Goal: Task Accomplishment & Management: Manage account settings

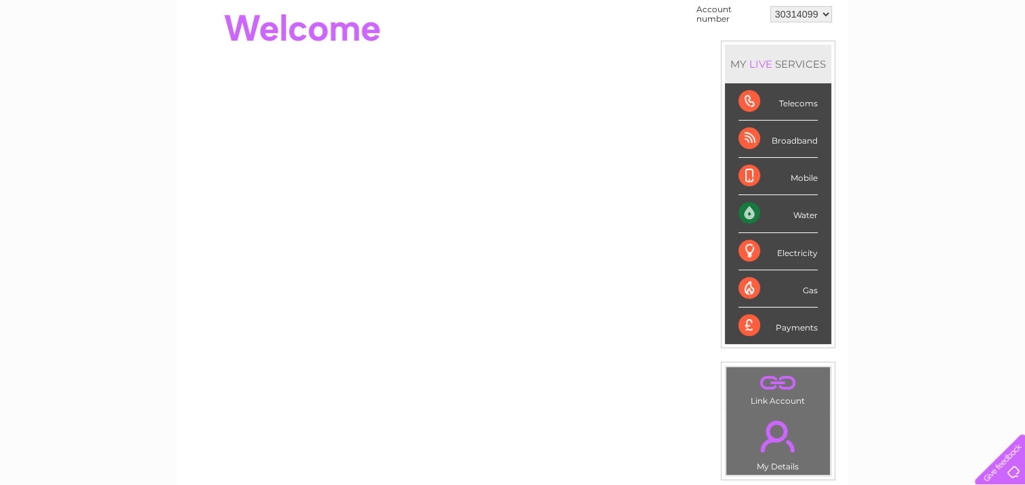
scroll to position [68, 0]
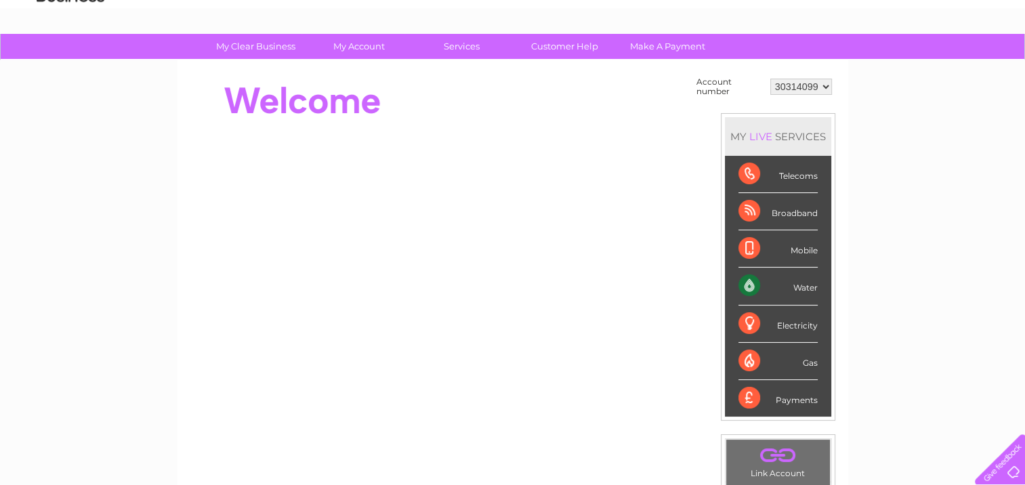
click at [824, 87] on select "30314099" at bounding box center [801, 87] width 62 height 16
click at [770, 79] on select "30314099" at bounding box center [801, 87] width 62 height 16
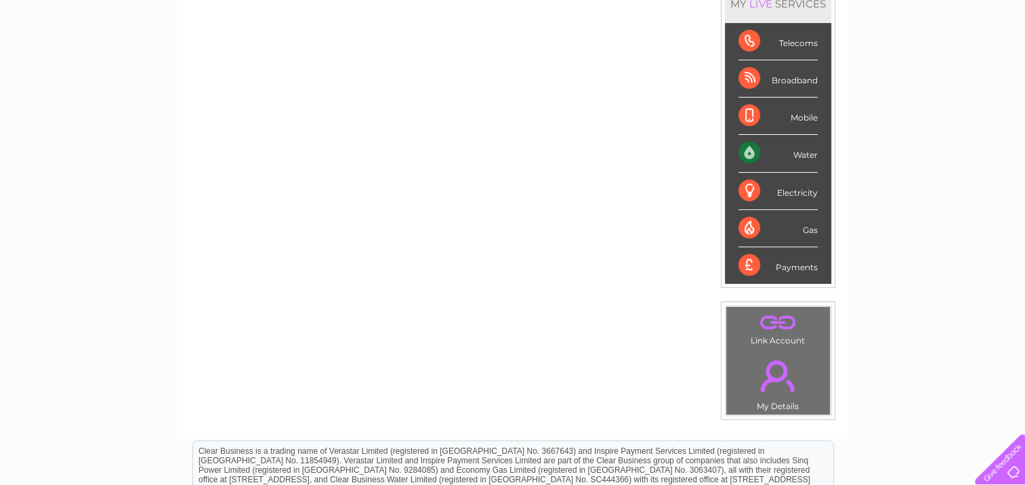
scroll to position [203, 0]
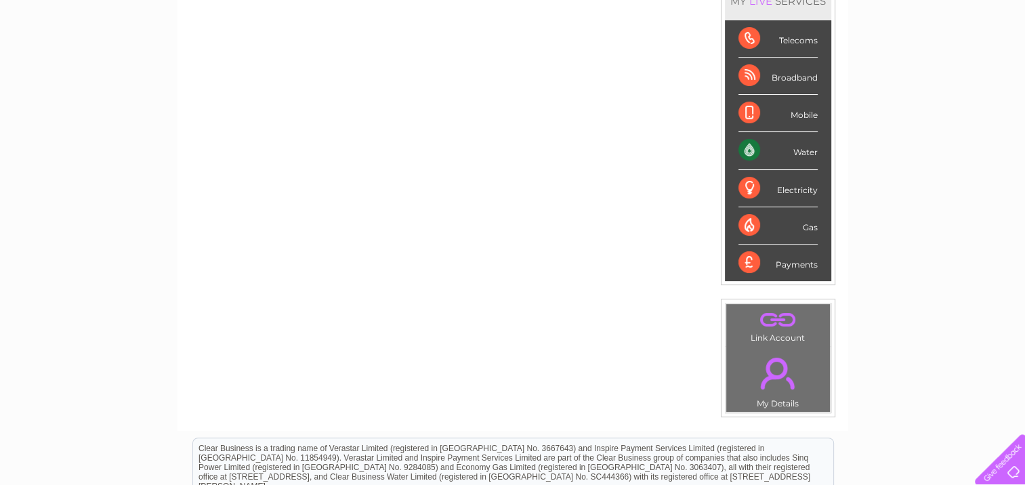
click at [791, 260] on div "Payments" at bounding box center [778, 263] width 79 height 37
click at [754, 262] on div "Payments" at bounding box center [778, 263] width 79 height 37
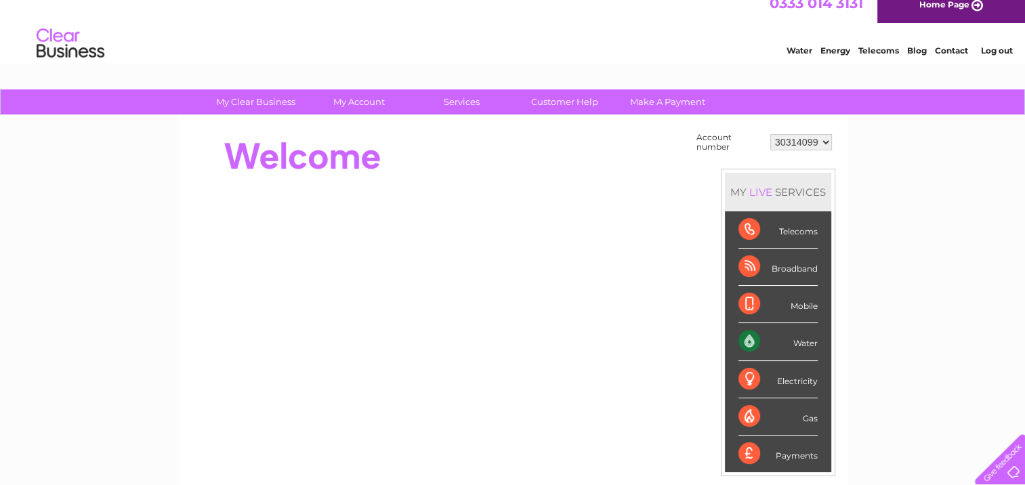
scroll to position [0, 0]
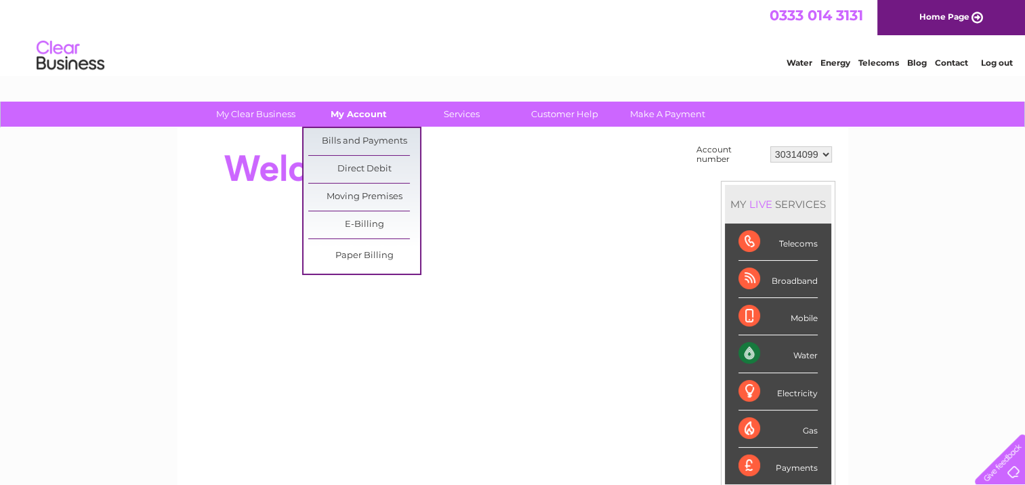
click at [365, 110] on link "My Account" at bounding box center [359, 114] width 112 height 25
click at [360, 140] on link "Bills and Payments" at bounding box center [364, 141] width 112 height 27
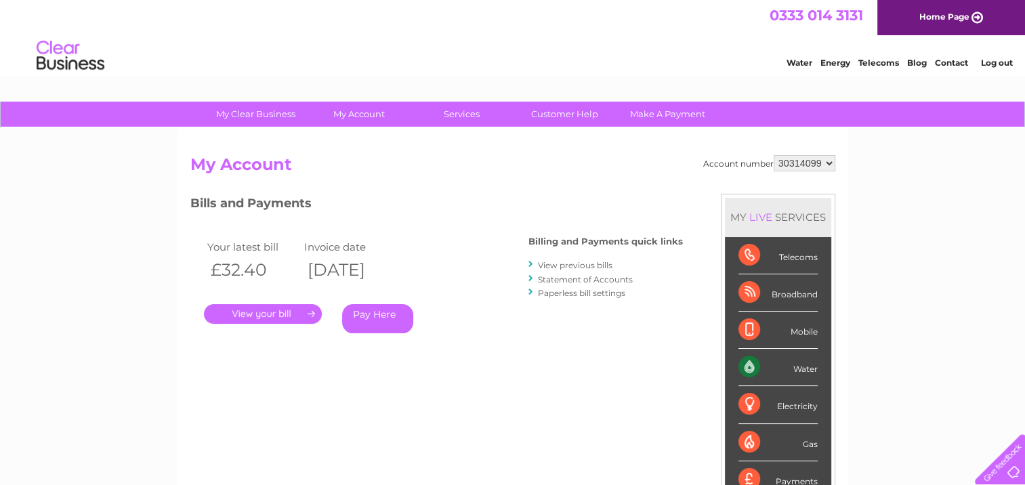
click at [284, 312] on link "." at bounding box center [263, 314] width 118 height 20
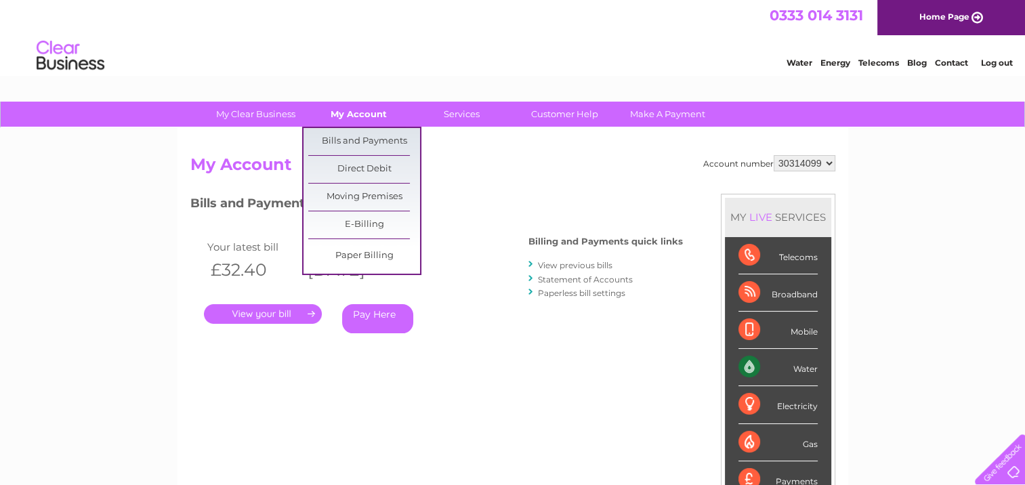
click at [348, 117] on link "My Account" at bounding box center [359, 114] width 112 height 25
click at [354, 119] on link "My Account" at bounding box center [359, 114] width 112 height 25
click at [356, 115] on link "My Account" at bounding box center [359, 114] width 112 height 25
click at [360, 115] on link "My Account" at bounding box center [359, 114] width 112 height 25
click at [350, 144] on link "Bills and Payments" at bounding box center [364, 141] width 112 height 27
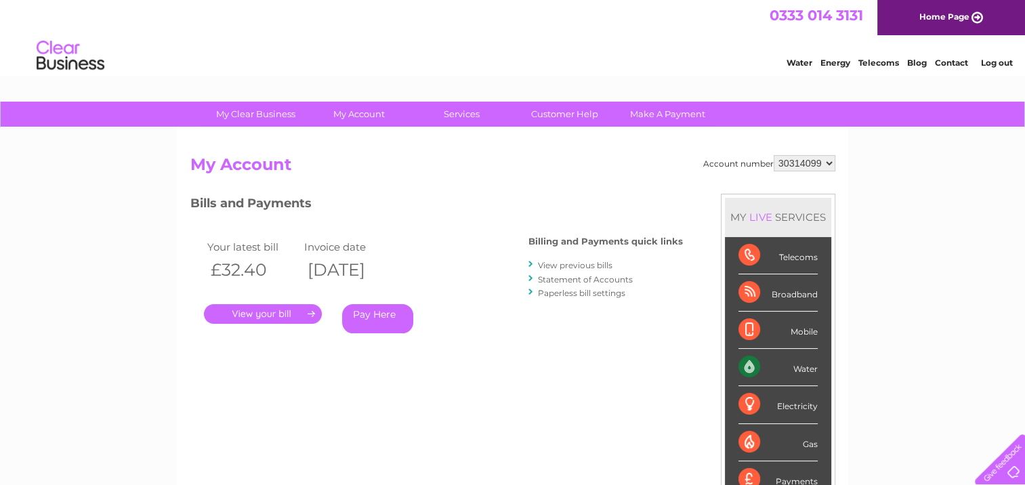
click at [579, 262] on link "View previous bills" at bounding box center [575, 265] width 75 height 10
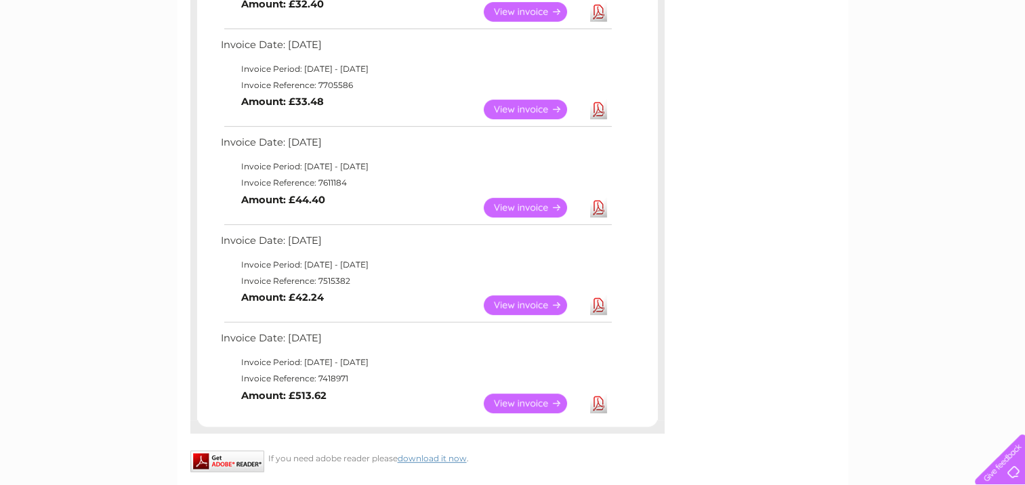
scroll to position [678, 0]
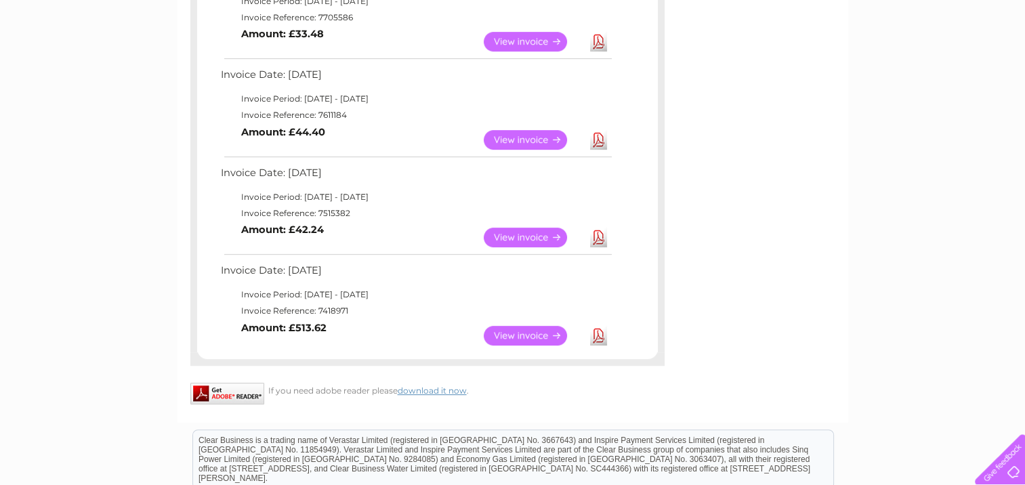
click at [512, 336] on link "View" at bounding box center [534, 336] width 100 height 20
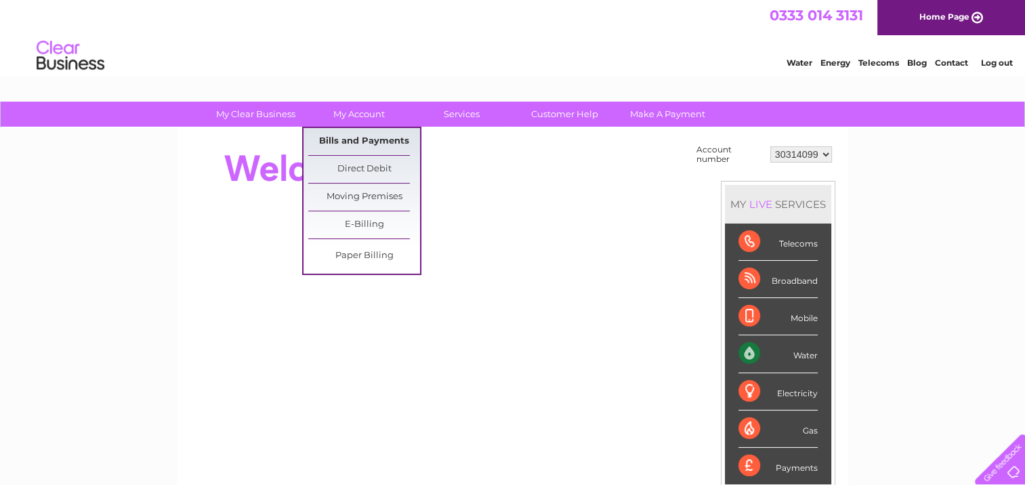
click at [358, 136] on link "Bills and Payments" at bounding box center [364, 141] width 112 height 27
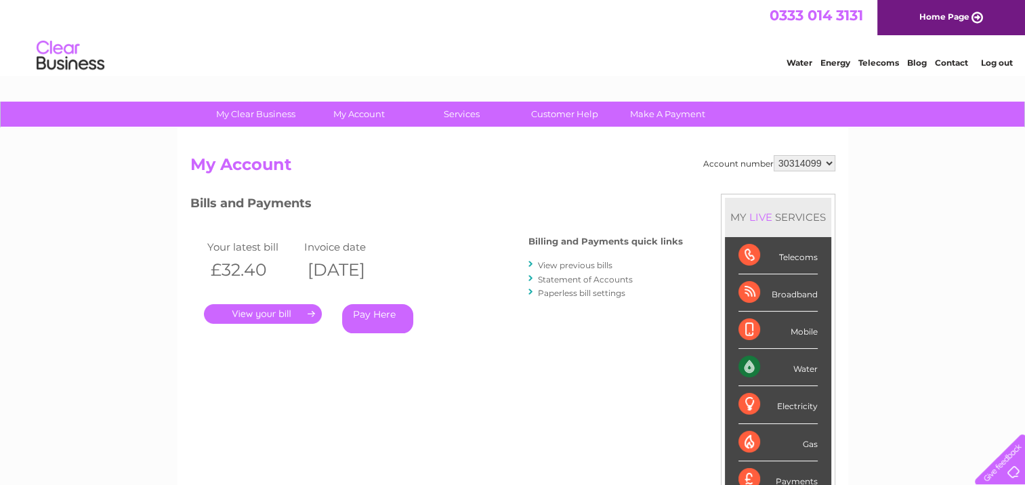
click at [606, 264] on link "View previous bills" at bounding box center [575, 265] width 75 height 10
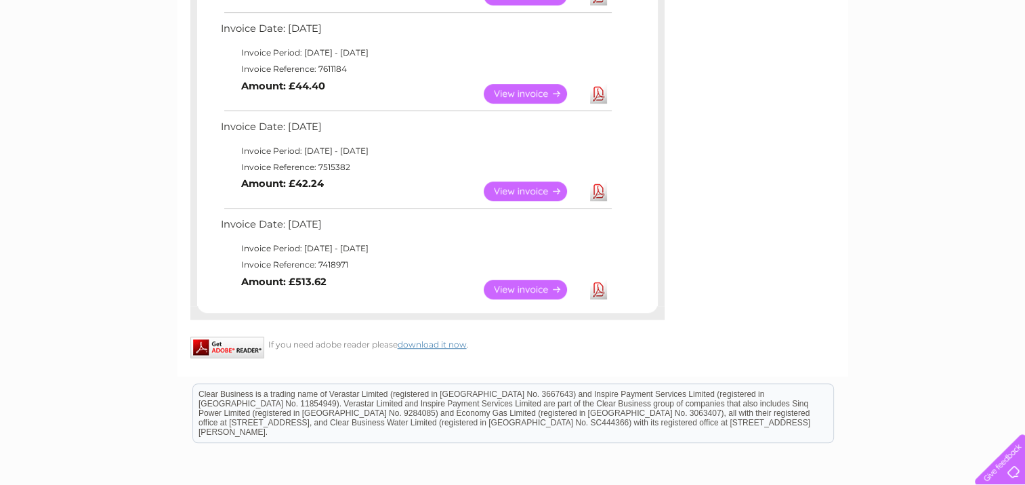
scroll to position [745, 0]
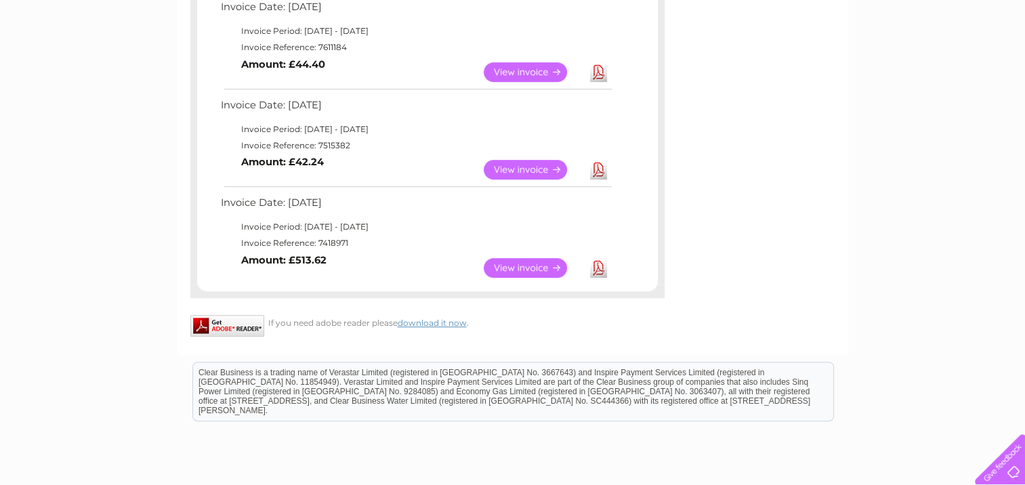
click at [507, 171] on link "View" at bounding box center [534, 170] width 100 height 20
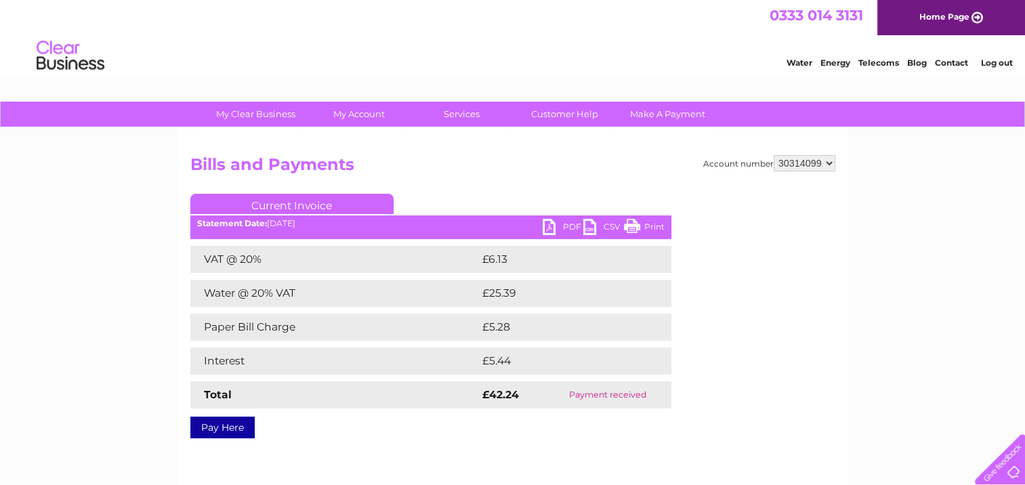
click at [632, 222] on link "Print" at bounding box center [644, 229] width 41 height 20
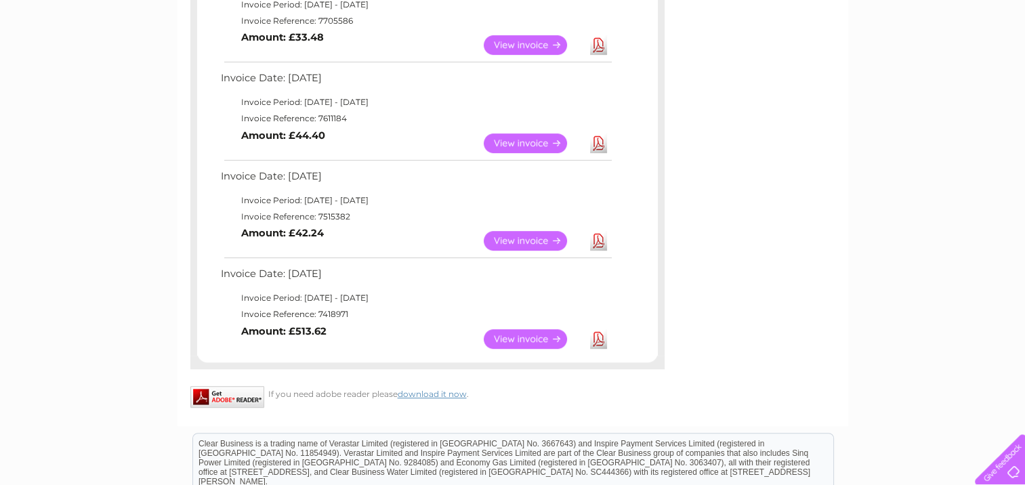
scroll to position [606, 0]
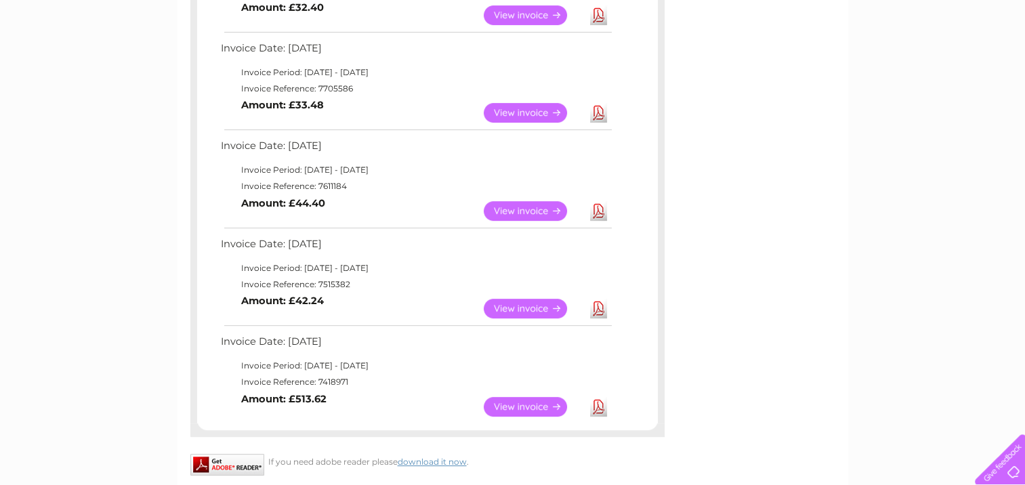
click at [503, 210] on link "View" at bounding box center [534, 211] width 100 height 20
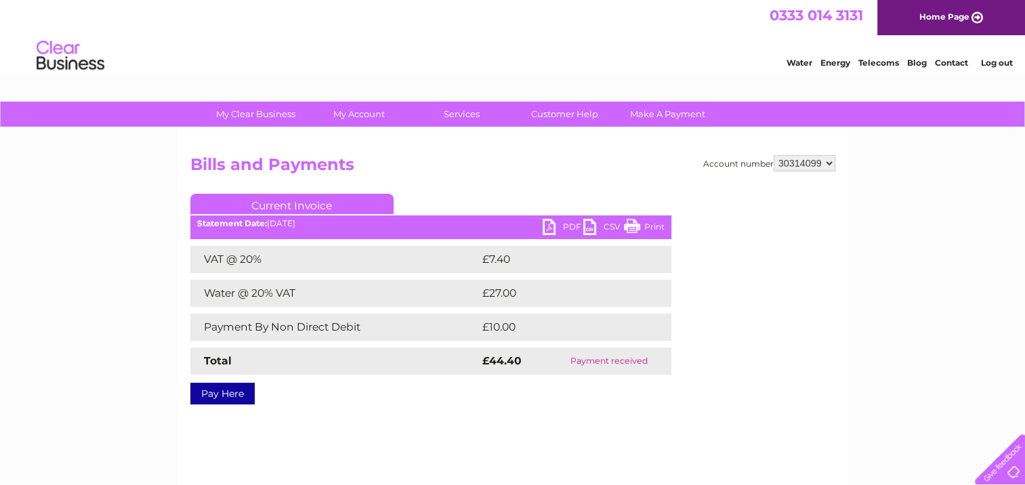
click at [631, 224] on link "Print" at bounding box center [644, 229] width 41 height 20
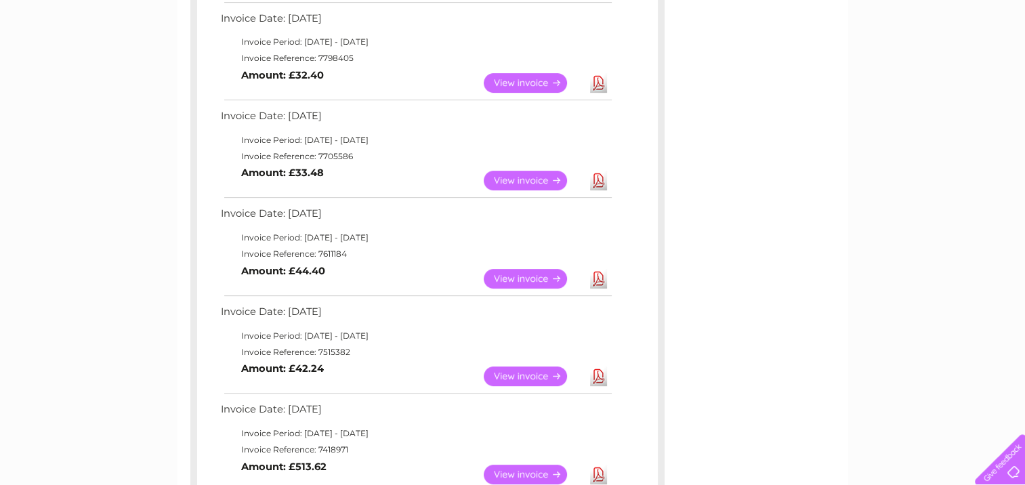
scroll to position [471, 0]
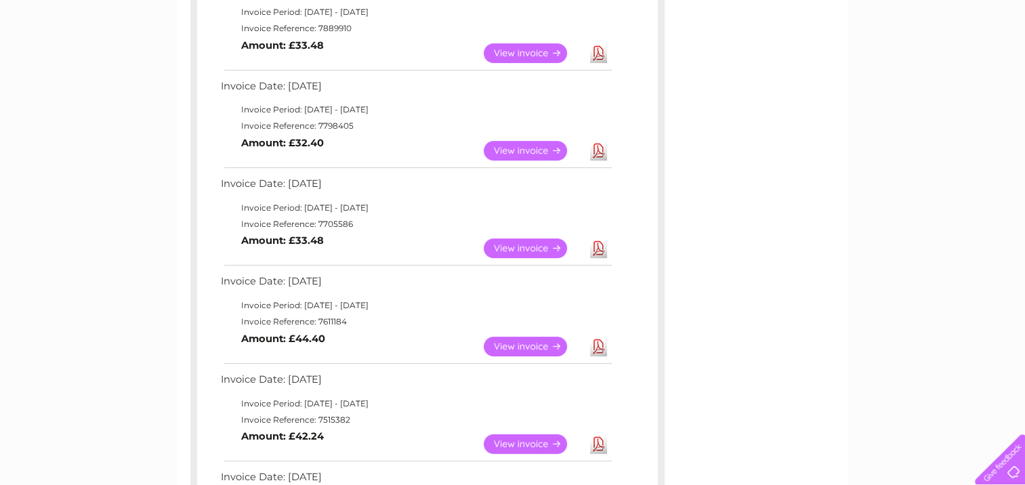
click at [518, 247] on link "View" at bounding box center [534, 249] width 100 height 20
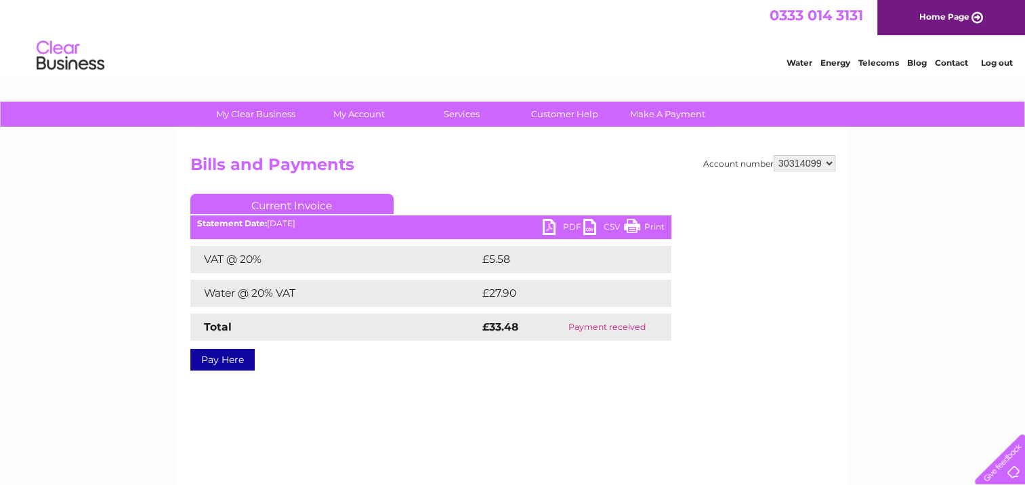
click at [630, 223] on link "Print" at bounding box center [644, 229] width 41 height 20
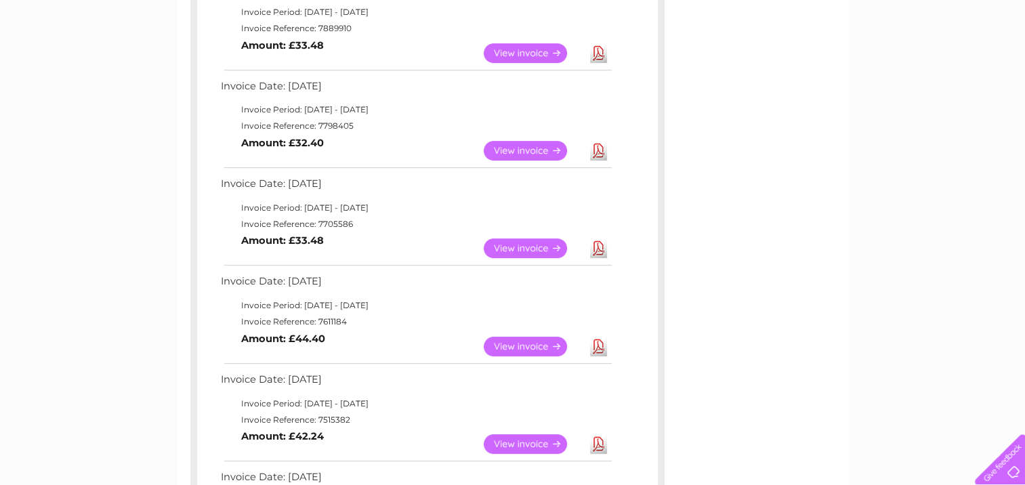
click at [523, 146] on link "View" at bounding box center [534, 151] width 100 height 20
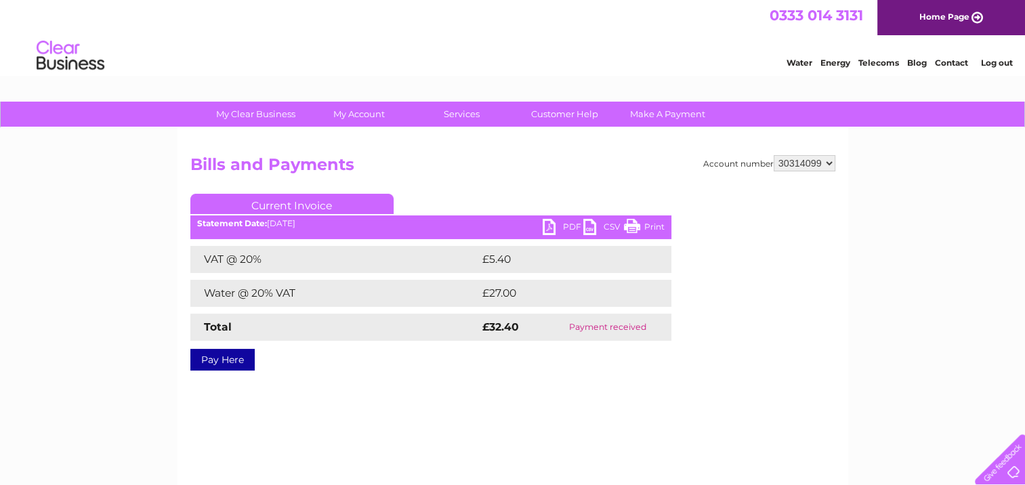
click at [642, 220] on link "Print" at bounding box center [644, 229] width 41 height 20
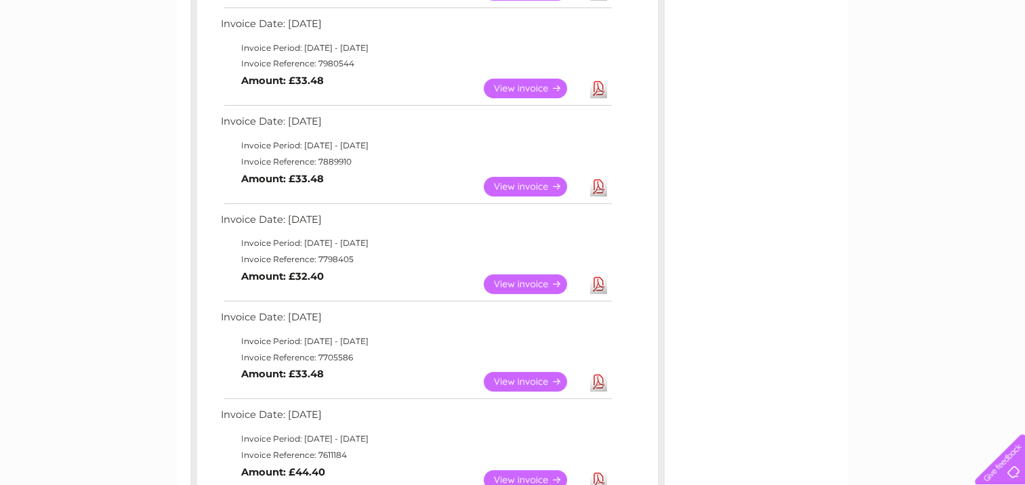
scroll to position [335, 0]
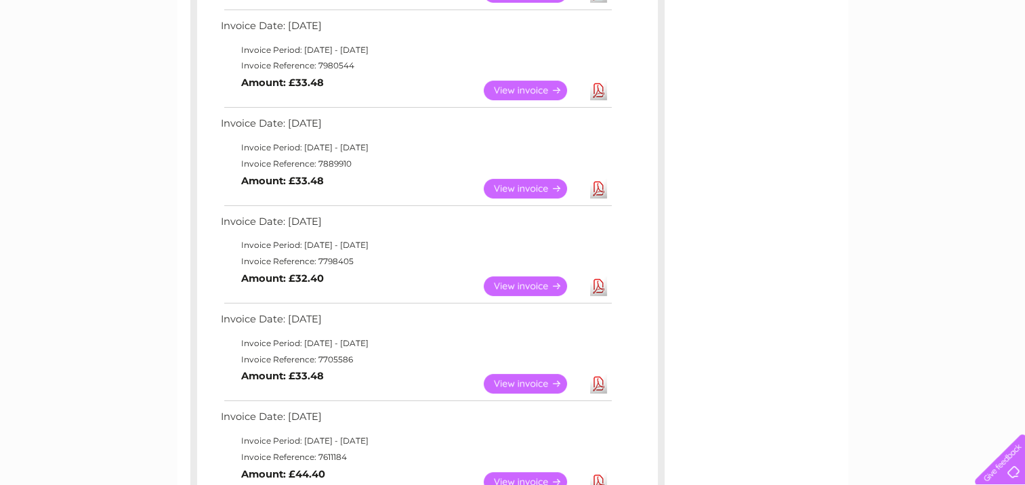
click at [517, 185] on link "View" at bounding box center [534, 189] width 100 height 20
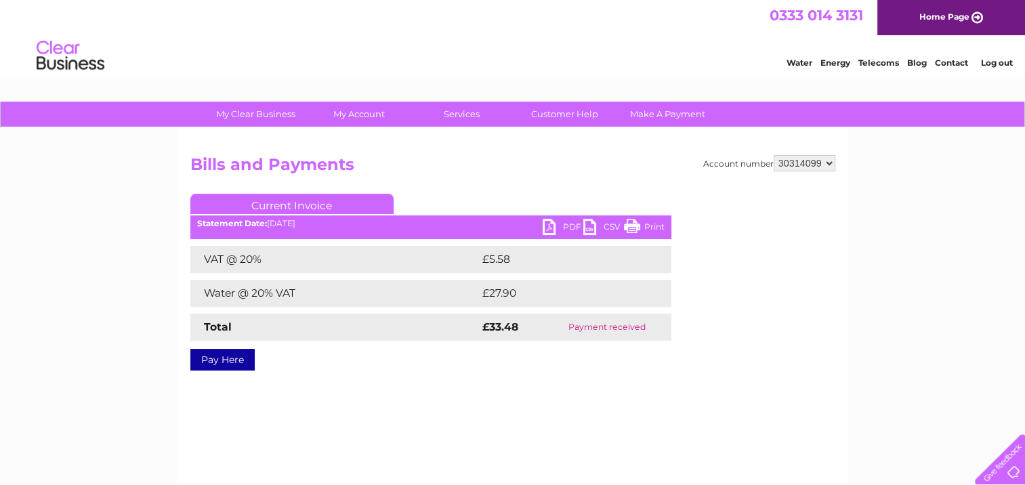
click at [636, 225] on link "Print" at bounding box center [644, 229] width 41 height 20
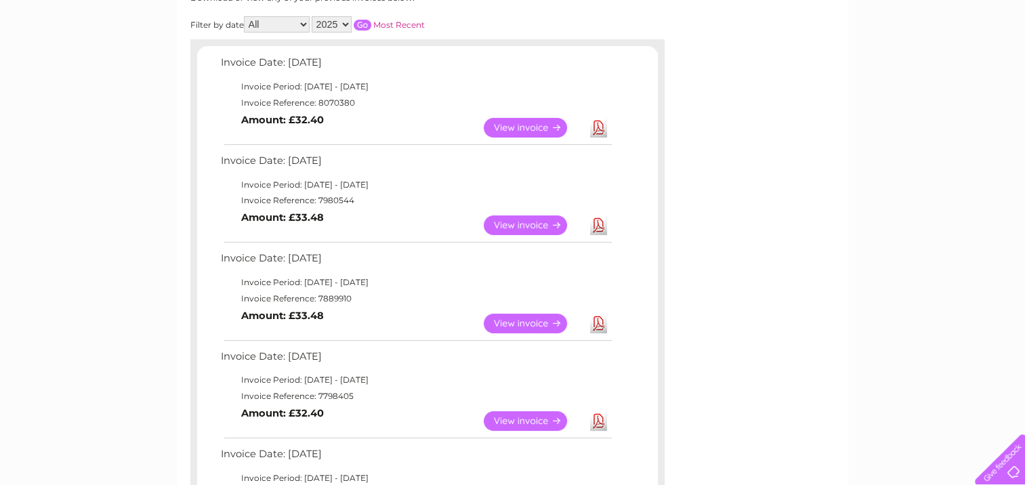
scroll to position [200, 0]
click at [512, 226] on link "View" at bounding box center [534, 226] width 100 height 20
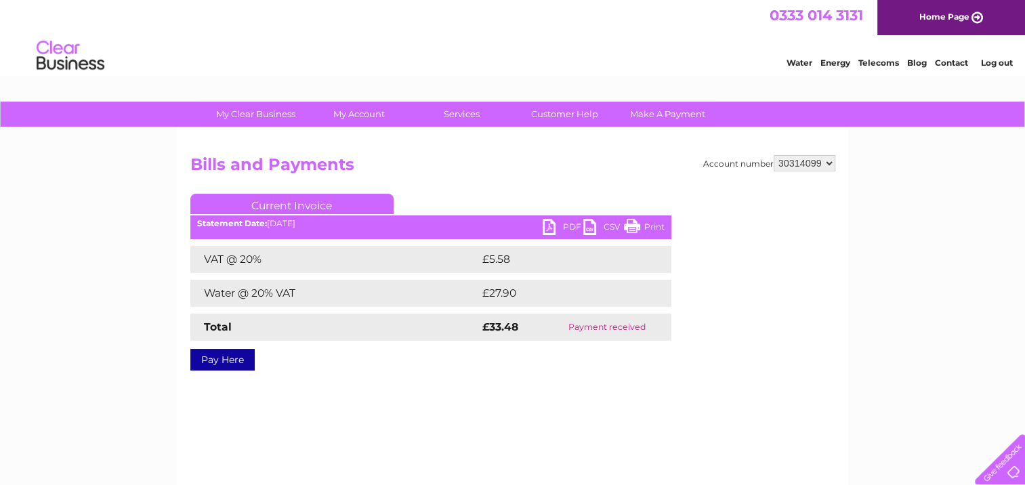
click at [635, 240] on div "Current Invoice PDF CSV Print Statement Date: 04/08/2025" at bounding box center [430, 279] width 481 height 171
click at [642, 220] on link "Print" at bounding box center [644, 229] width 41 height 20
